Goal: Task Accomplishment & Management: Use online tool/utility

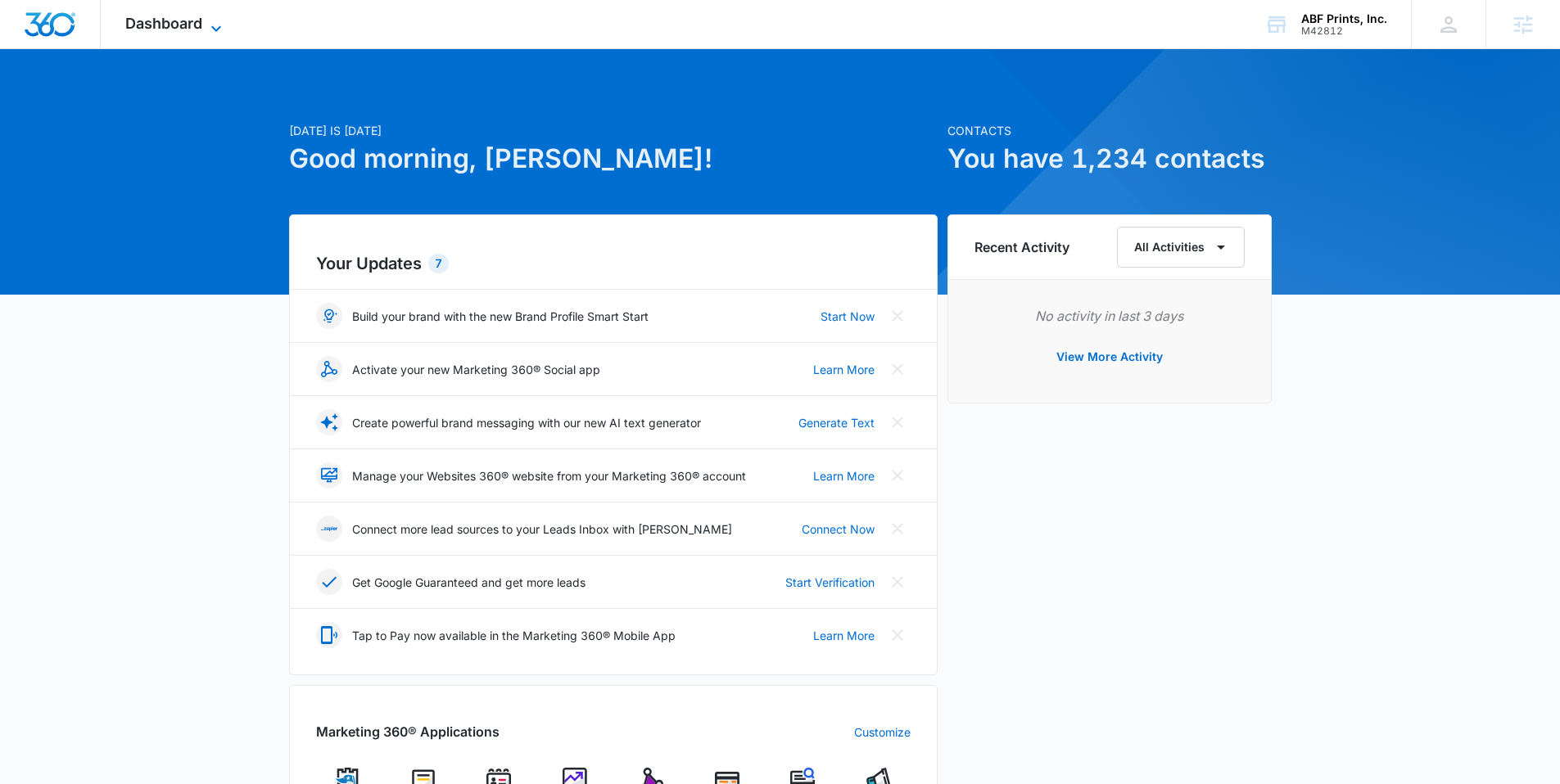
click at [170, 21] on span "Dashboard" at bounding box center [163, 23] width 77 height 17
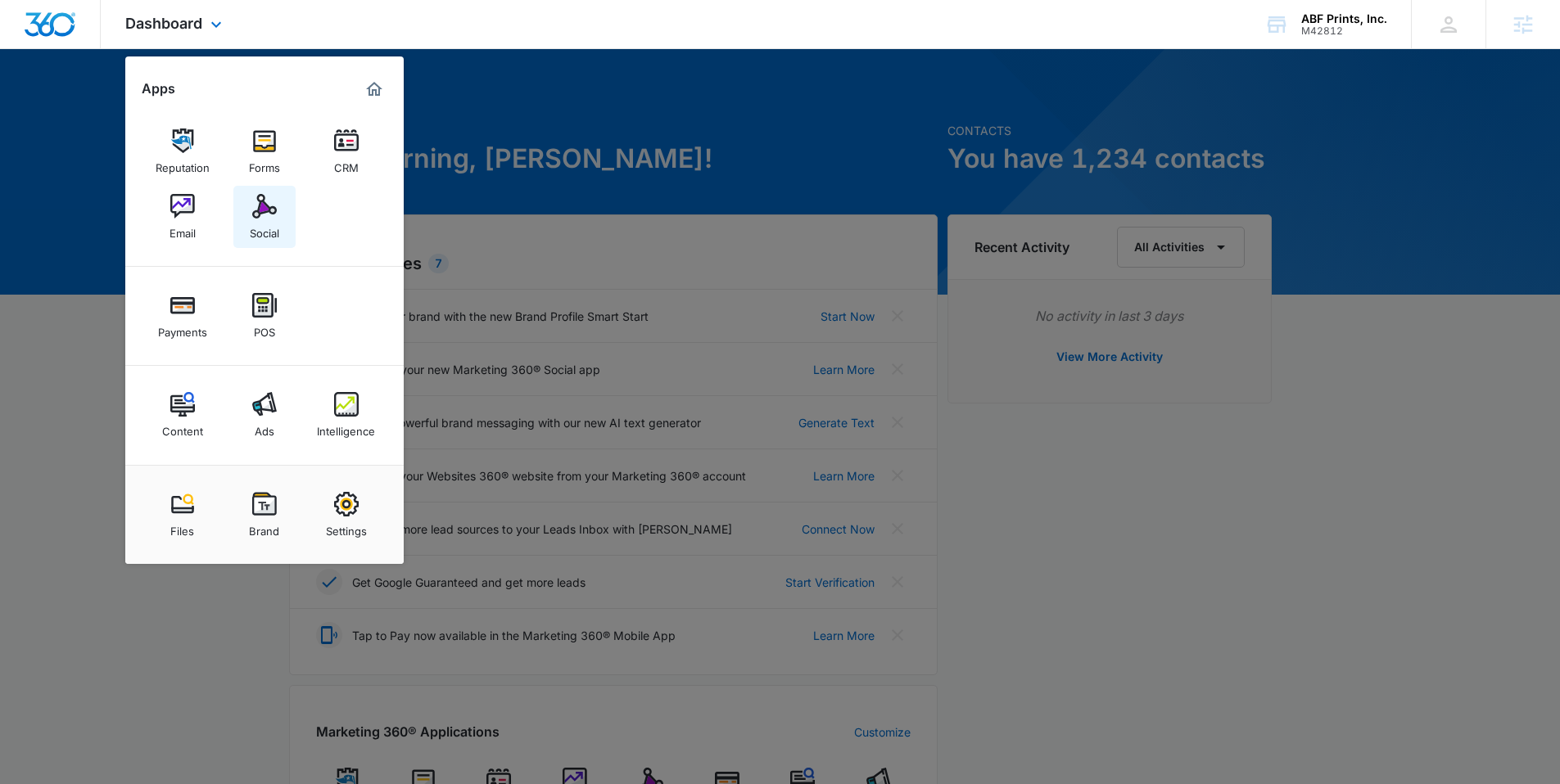
click at [264, 220] on div "Social" at bounding box center [265, 229] width 30 height 22
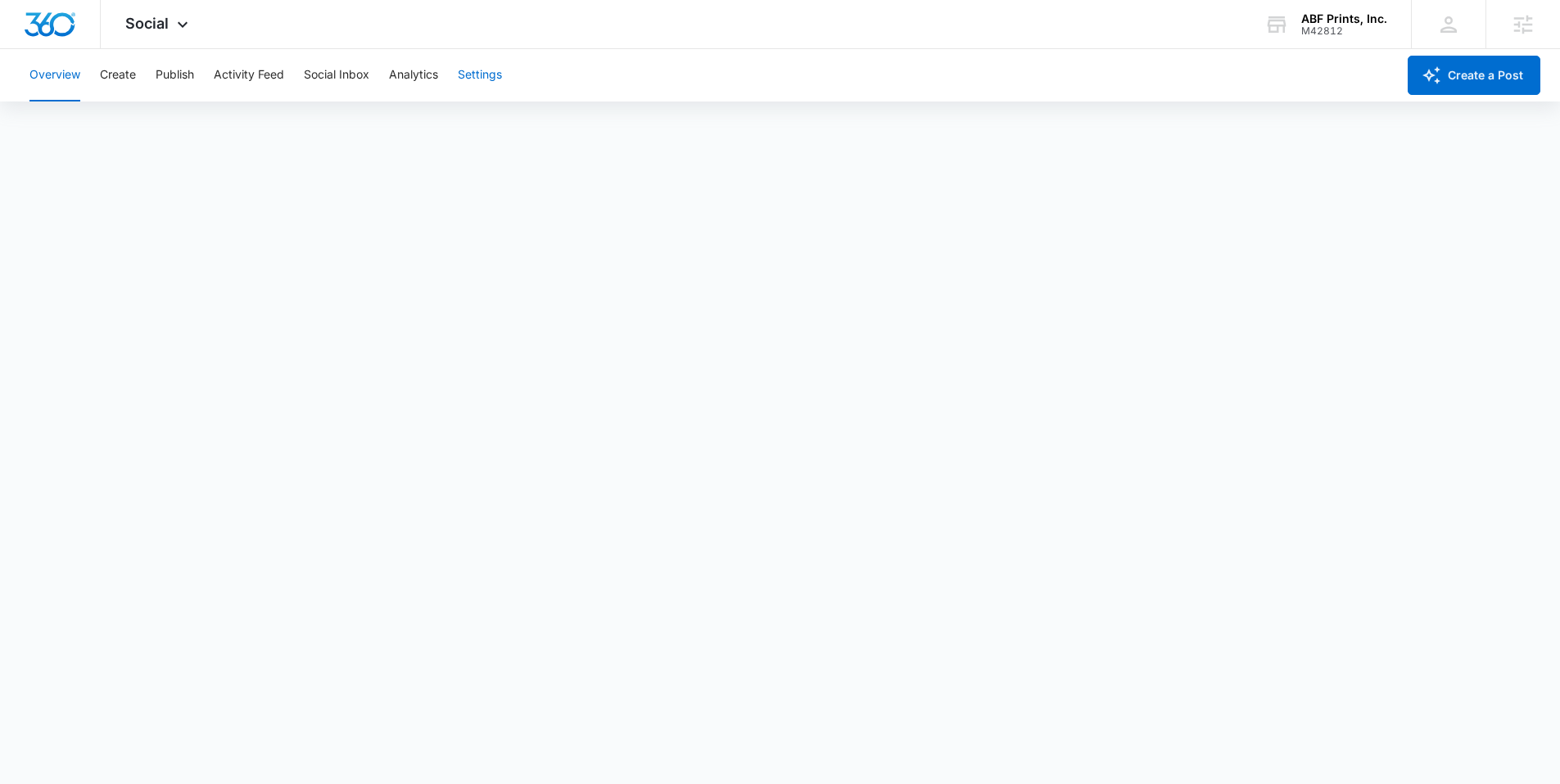
click at [502, 84] on button "Settings" at bounding box center [479, 76] width 44 height 52
click at [113, 83] on button "Create" at bounding box center [117, 76] width 36 height 52
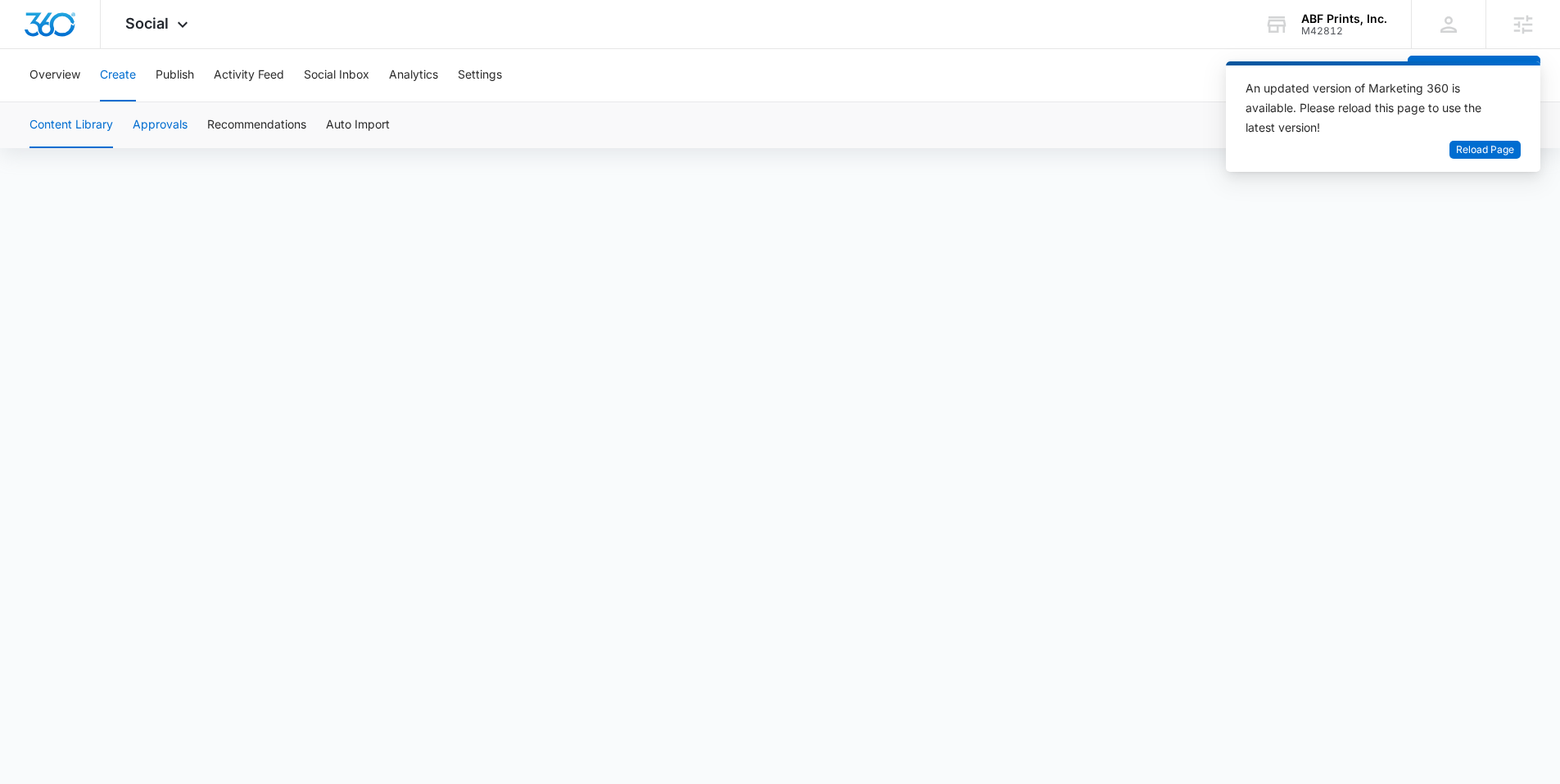
click at [164, 133] on button "Approvals" at bounding box center [160, 125] width 55 height 46
